Goal: Task Accomplishment & Management: Manage account settings

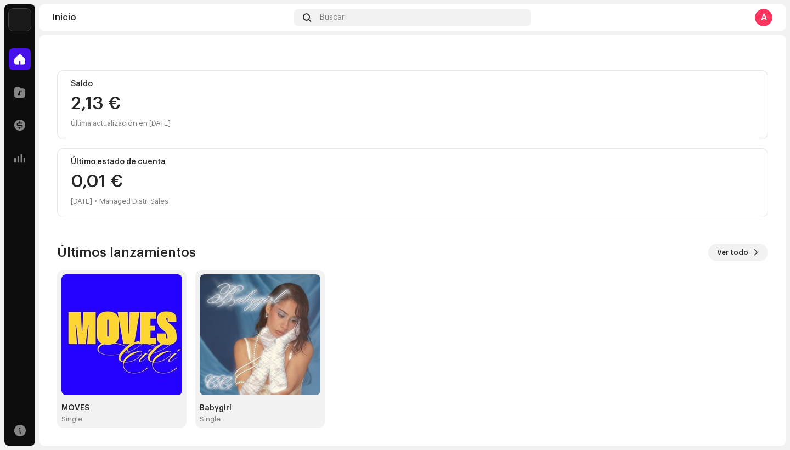
scroll to position [92, 0]
click at [136, 323] on img at bounding box center [121, 334] width 121 height 121
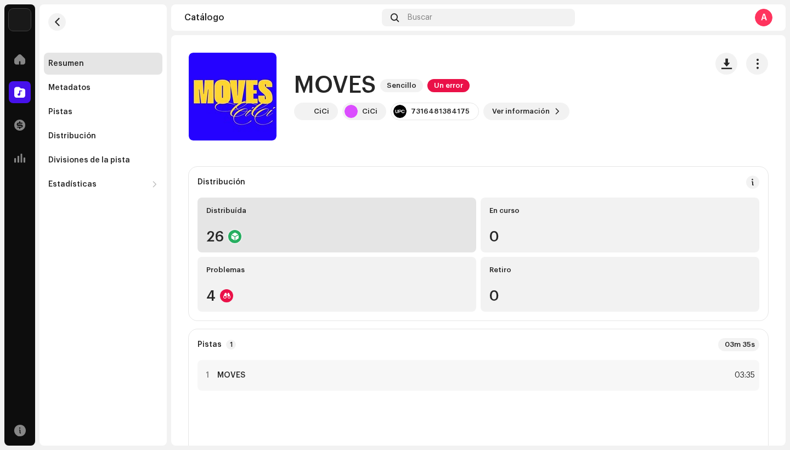
click at [278, 238] on div "26" at bounding box center [336, 236] width 261 height 14
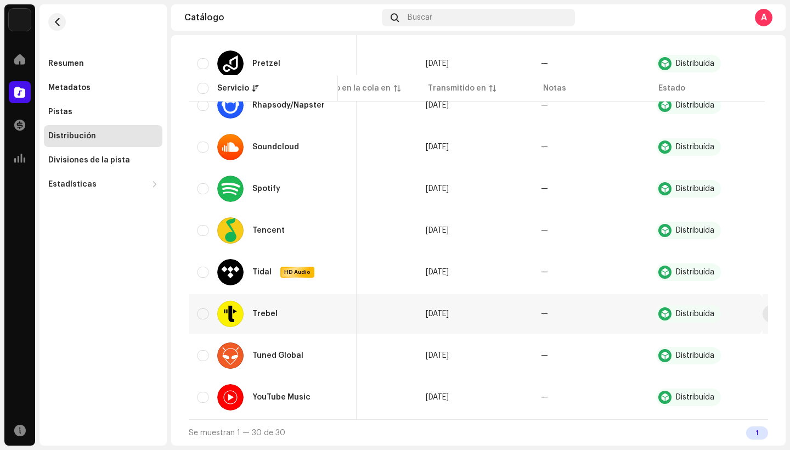
scroll to position [918, 0]
click at [73, 163] on div "Divisiones de la pista" at bounding box center [89, 160] width 82 height 9
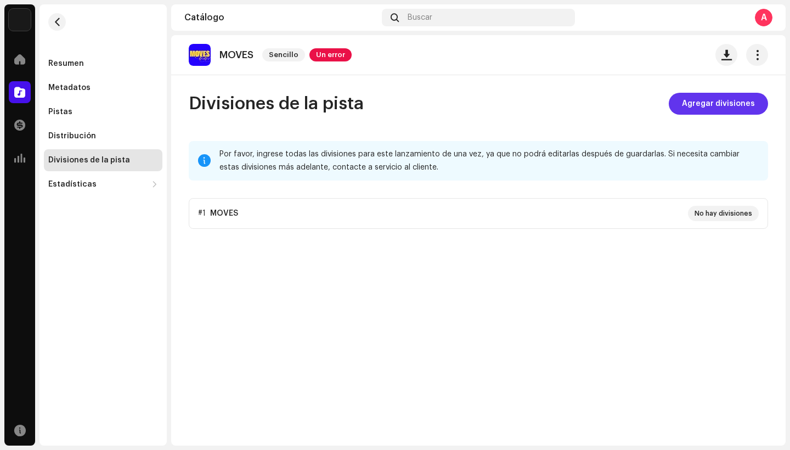
click at [706, 101] on span "Agregar divisiones" at bounding box center [718, 104] width 73 height 22
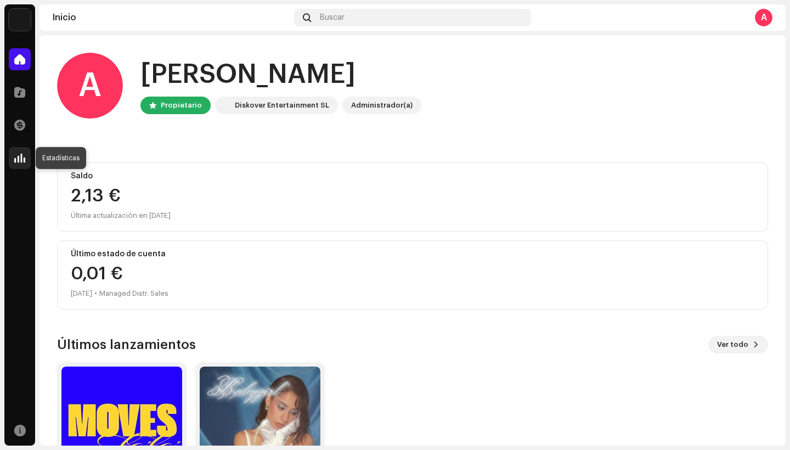
click at [21, 157] on span at bounding box center [19, 158] width 11 height 9
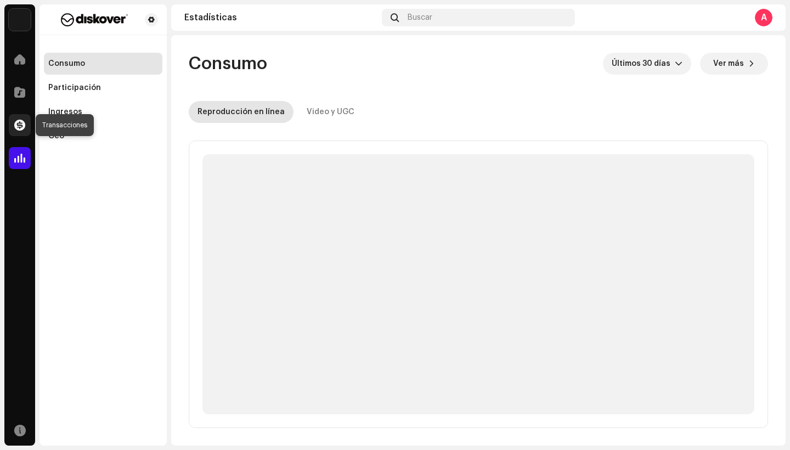
click at [22, 128] on span at bounding box center [19, 125] width 11 height 9
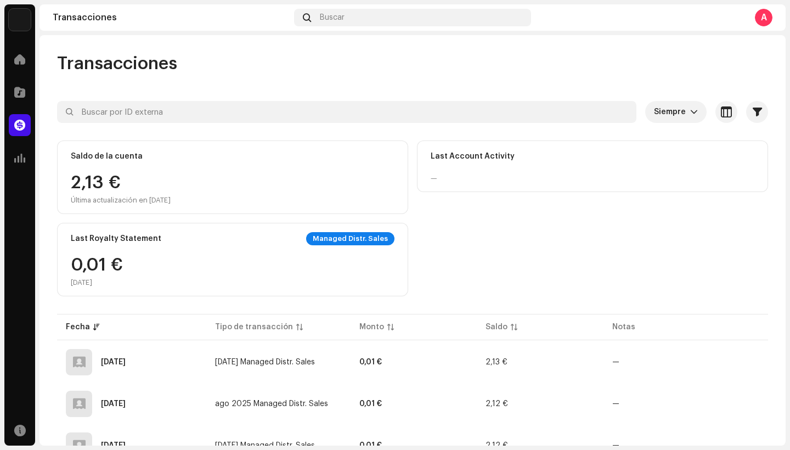
click at [171, 176] on div "2,13 € Última actualización en [DATE]" at bounding box center [121, 189] width 100 height 31
click at [21, 58] on span at bounding box center [19, 59] width 11 height 9
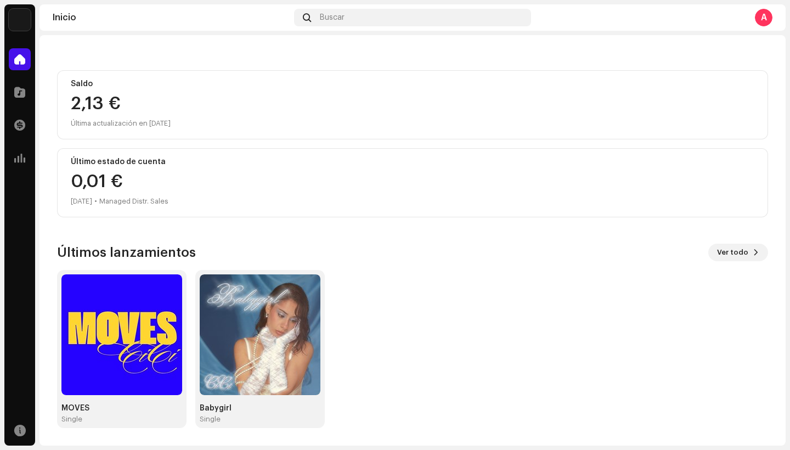
scroll to position [92, 0]
click at [127, 325] on img at bounding box center [121, 334] width 121 height 121
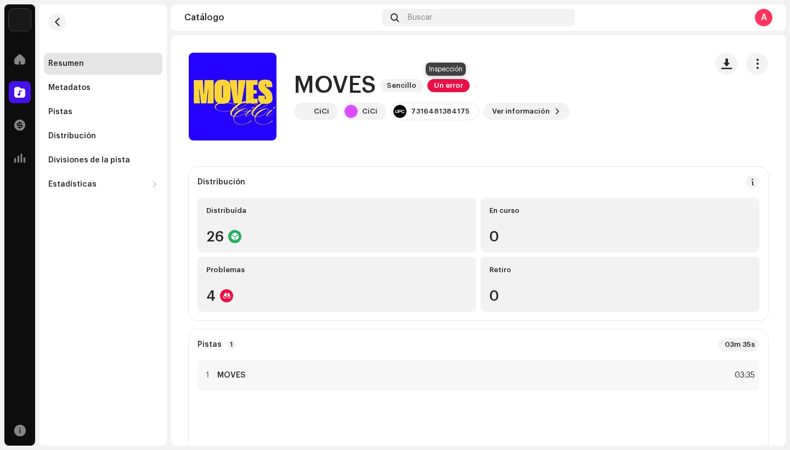
click at [438, 87] on span "Un error" at bounding box center [448, 85] width 42 height 13
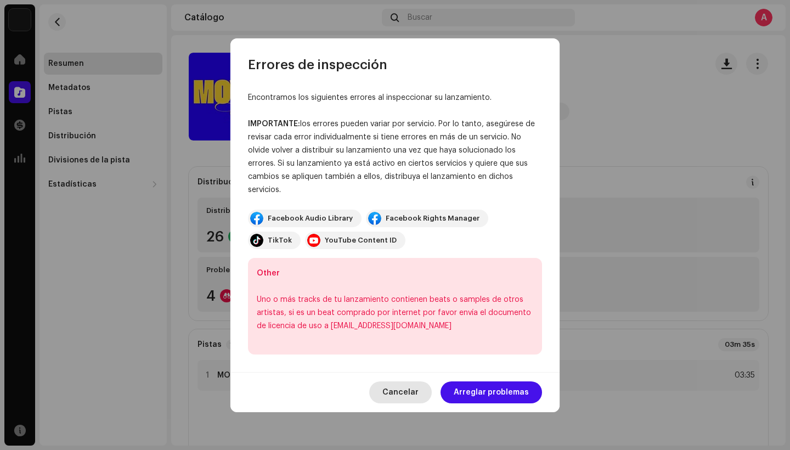
click at [399, 389] on span "Cancelar" at bounding box center [400, 392] width 36 height 22
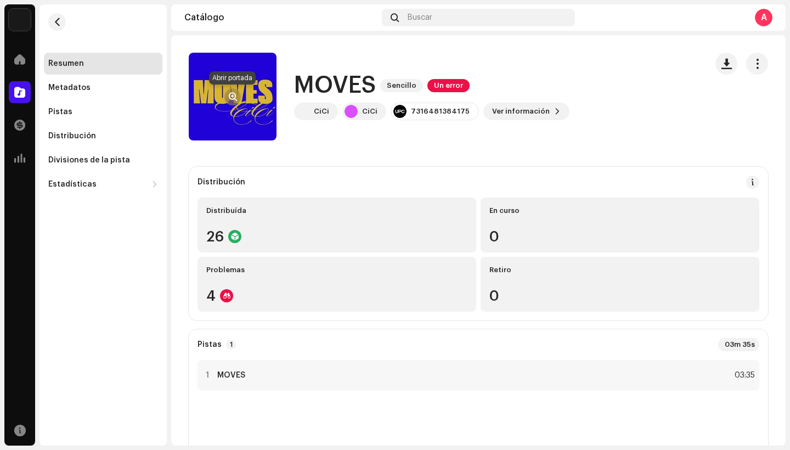
click at [233, 96] on span "button" at bounding box center [233, 96] width 8 height 9
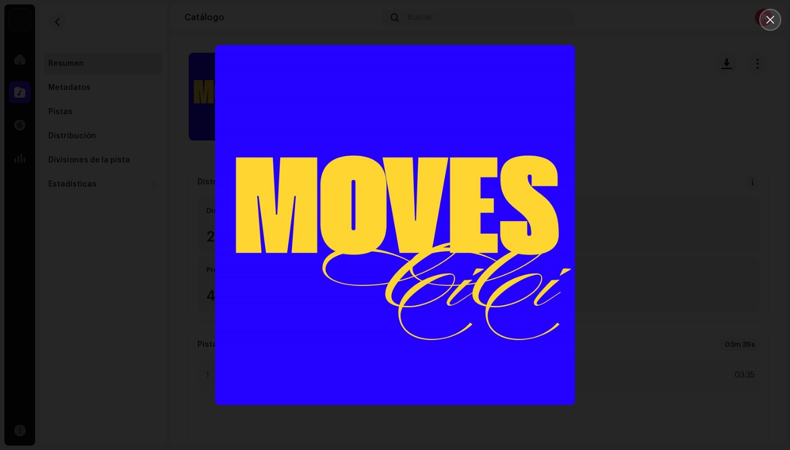
click at [774, 21] on icon "Close" at bounding box center [770, 20] width 10 height 10
